Goal: Navigation & Orientation: Find specific page/section

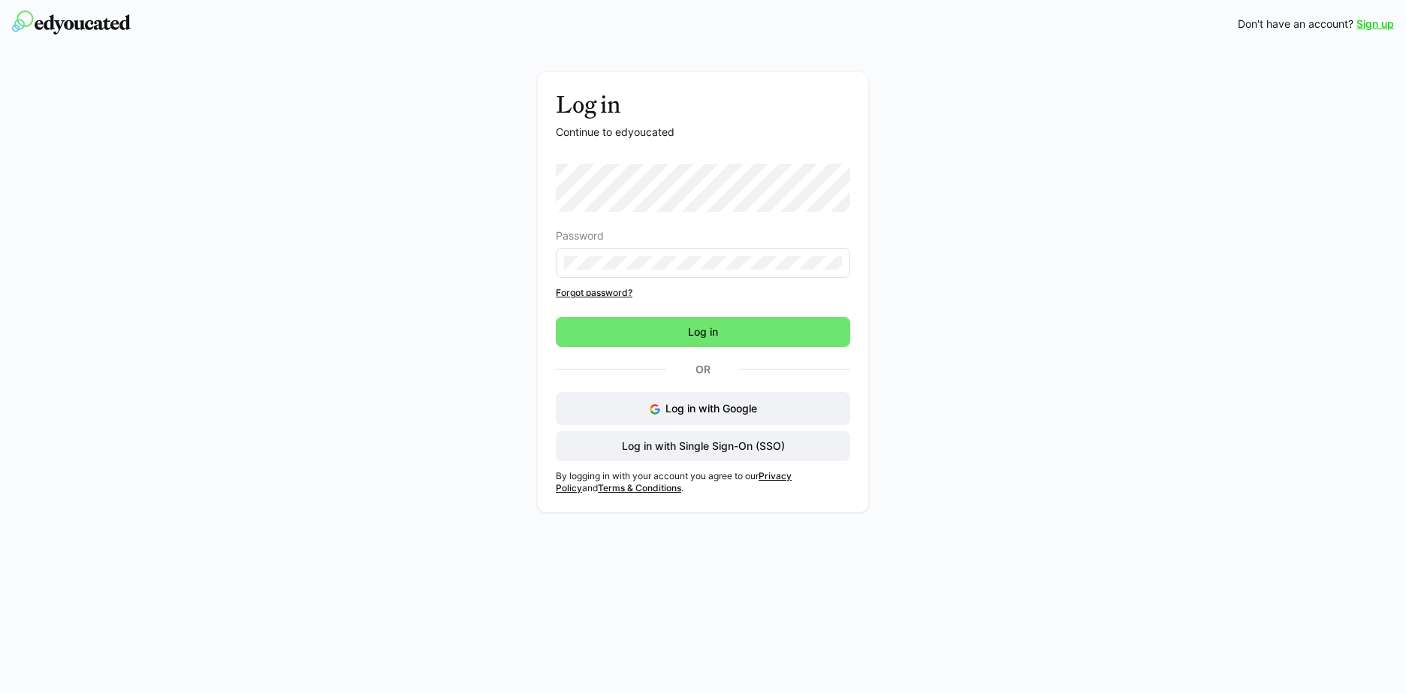
click at [750, 443] on div "Log in with Google Log in with Single Sign-On (SSO)" at bounding box center [703, 426] width 294 height 69
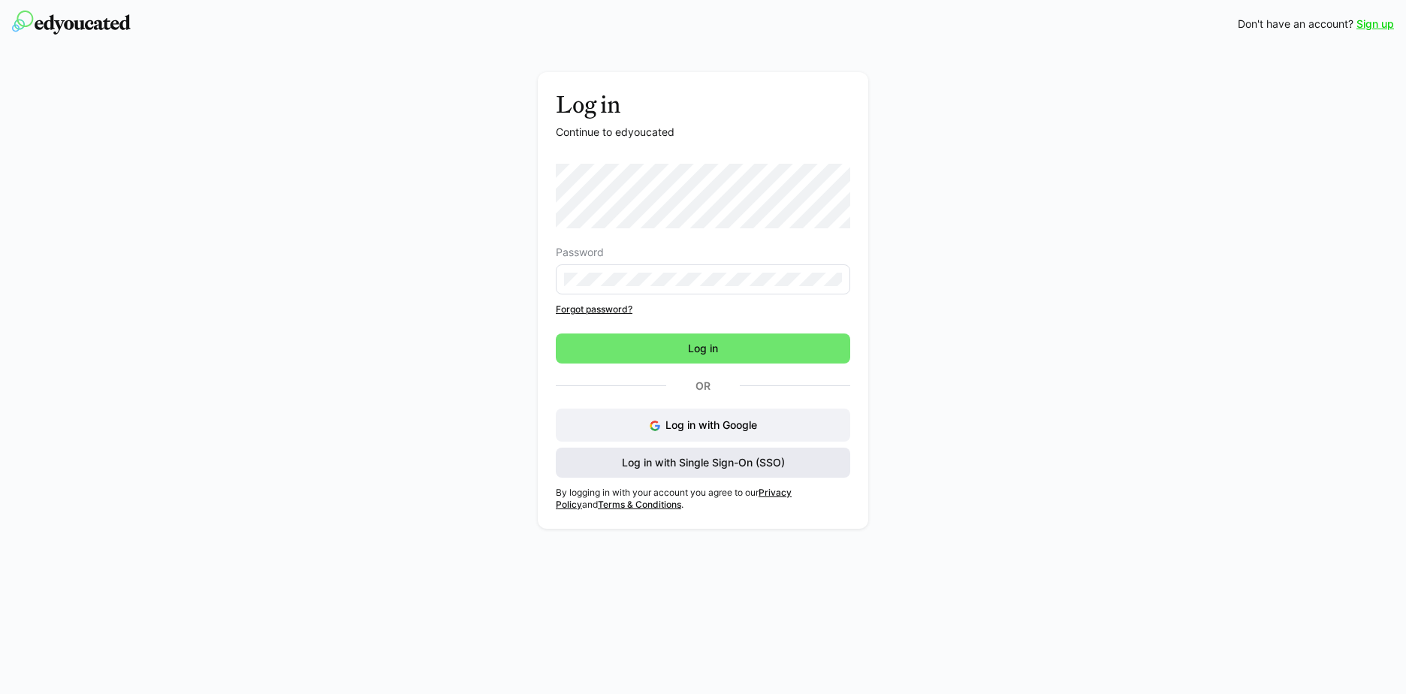
click at [745, 456] on span "Log in with Single Sign-On (SSO)" at bounding box center [702, 462] width 167 height 15
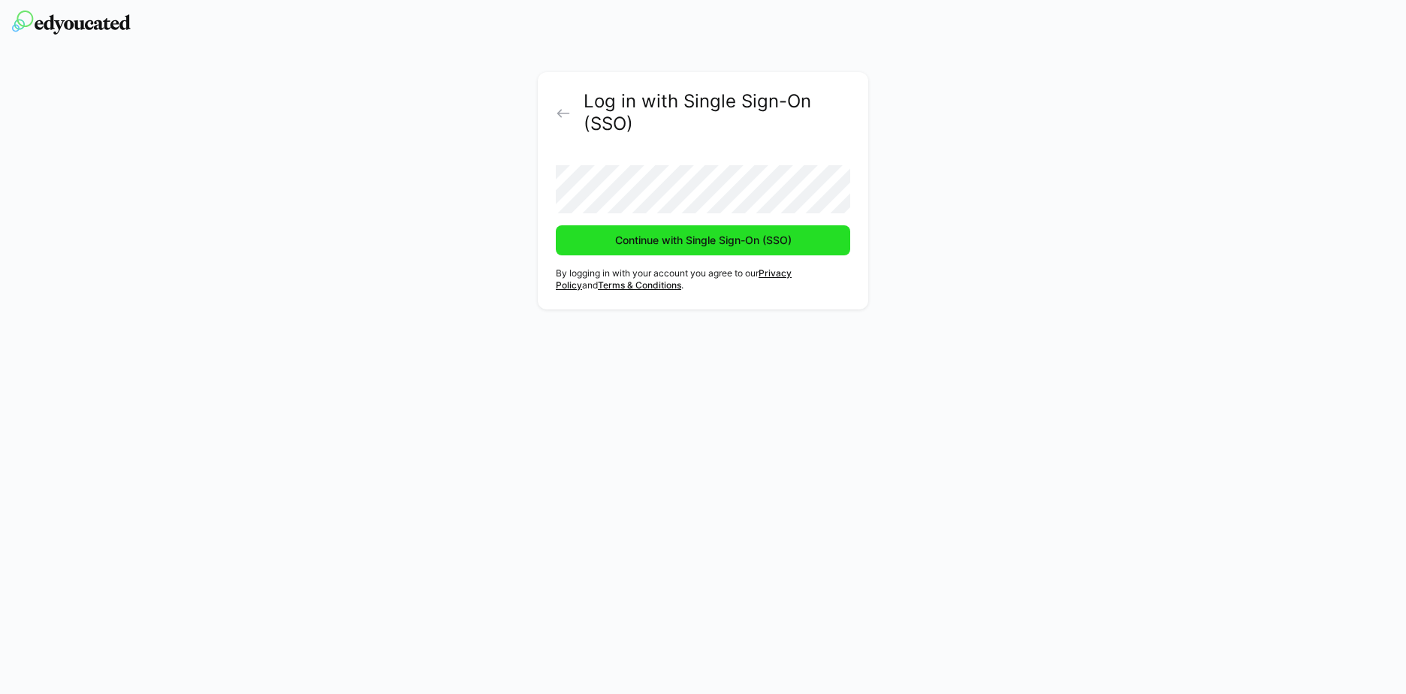
click at [625, 238] on span "Continue with Single Sign-On (SSO)" at bounding box center [703, 240] width 181 height 15
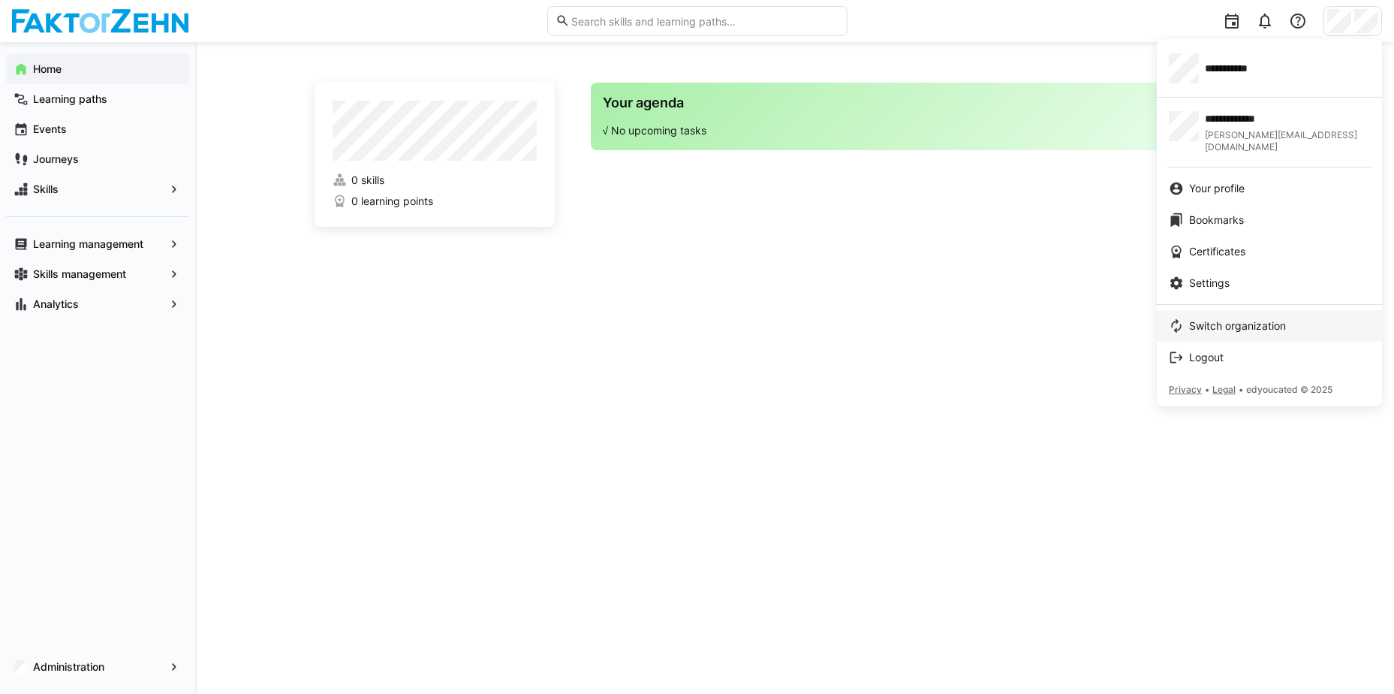
click at [1286, 318] on span "Switch organization" at bounding box center [1237, 325] width 97 height 15
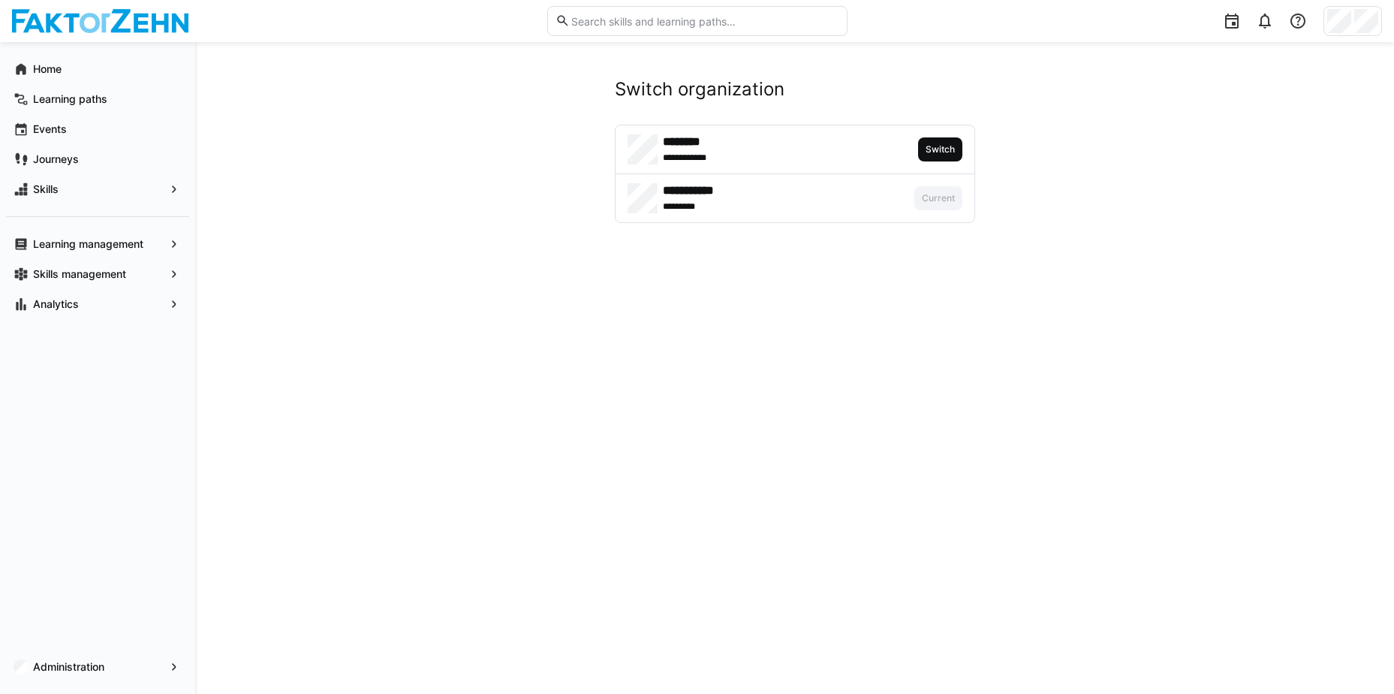
click at [950, 153] on span "Switch" at bounding box center [940, 149] width 32 height 12
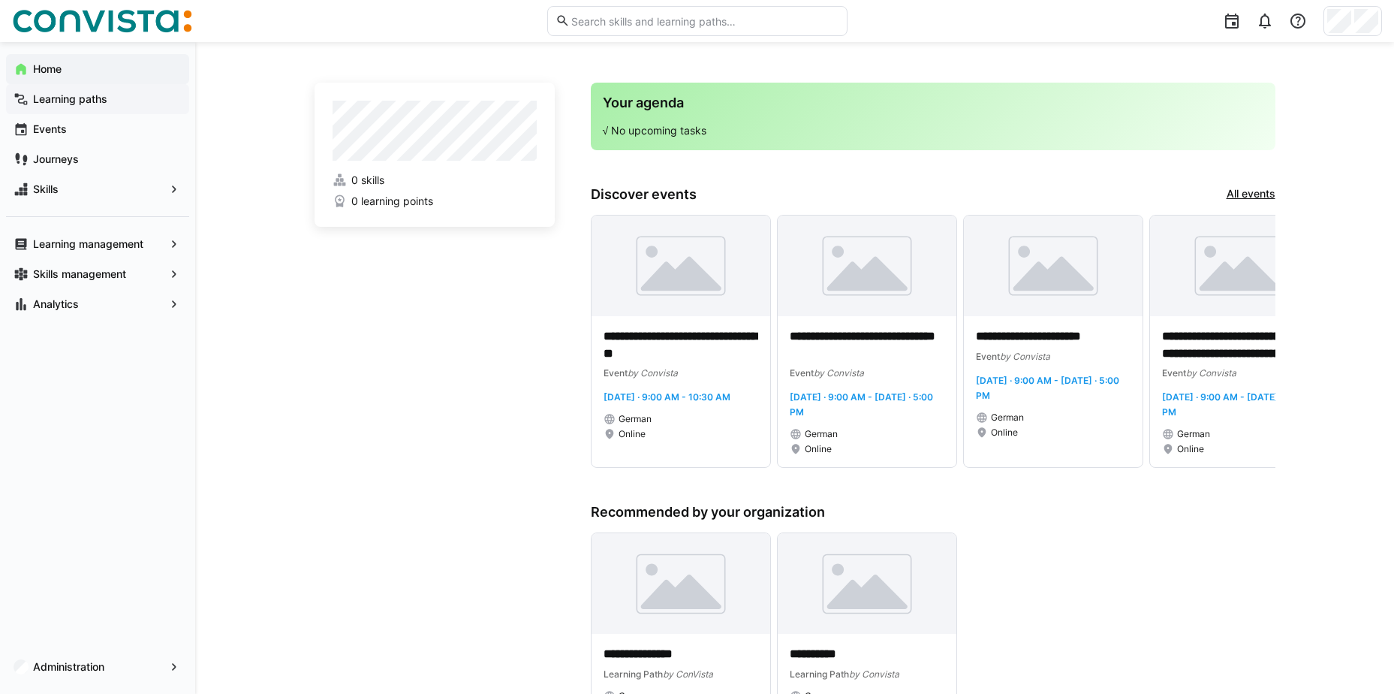
click at [110, 99] on span "Learning paths" at bounding box center [106, 99] width 151 height 15
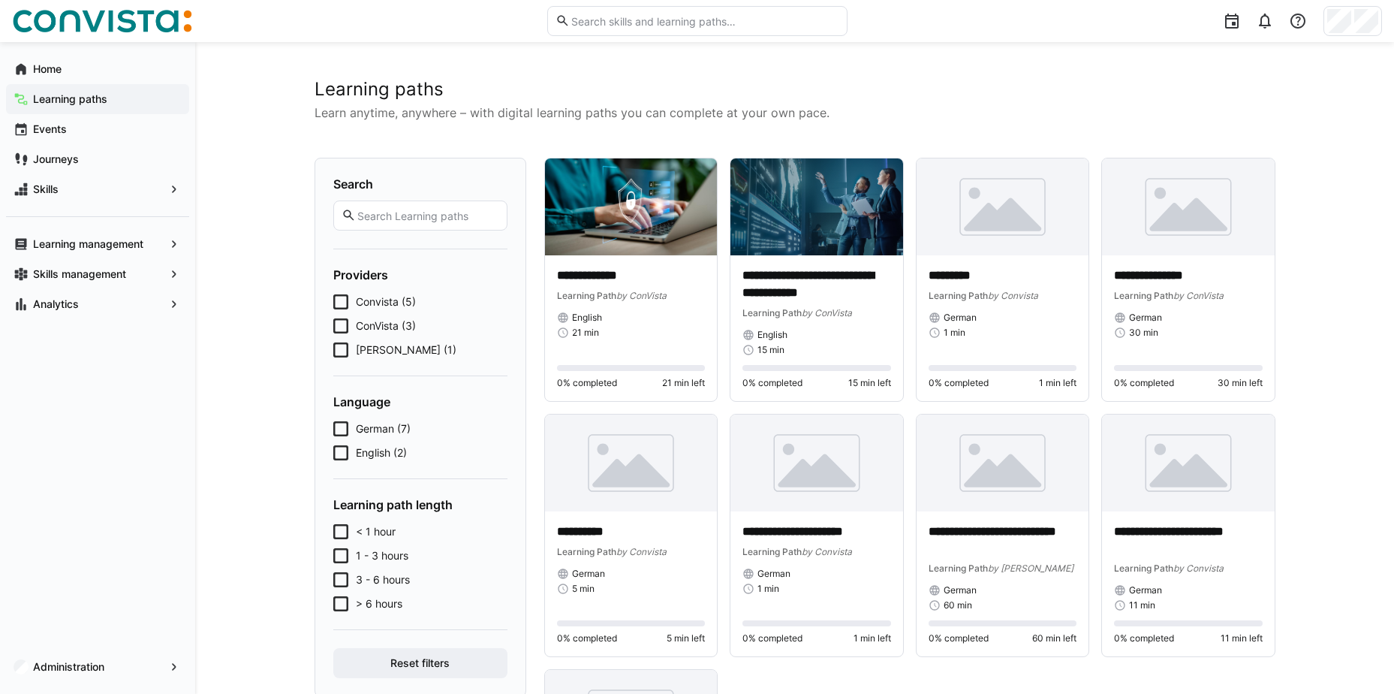
click at [344, 354] on icon at bounding box center [340, 349] width 15 height 15
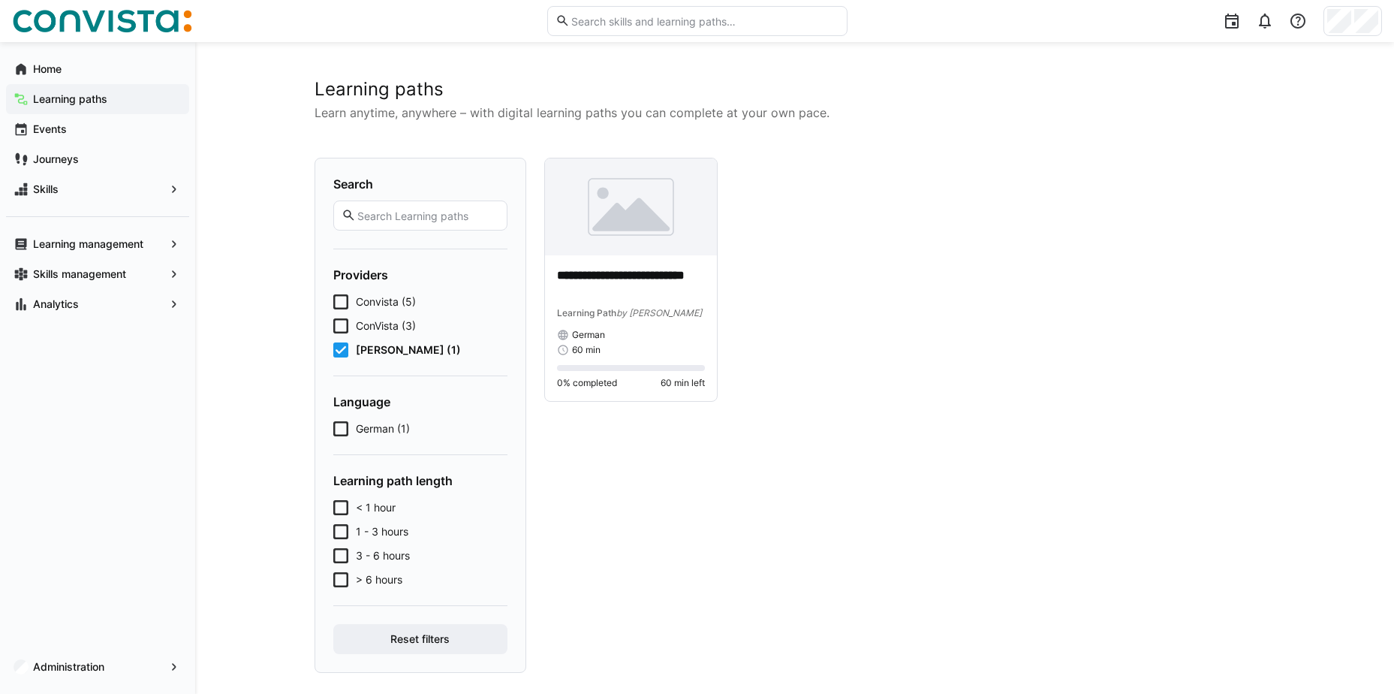
click at [348, 348] on eds-checkbox "[PERSON_NAME] (1)" at bounding box center [420, 349] width 174 height 15
